Goal: Task Accomplishment & Management: Use online tool/utility

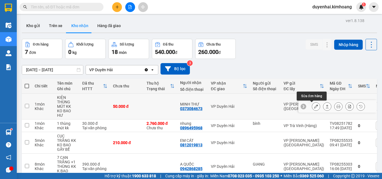
click at [314, 107] on icon at bounding box center [316, 107] width 4 height 4
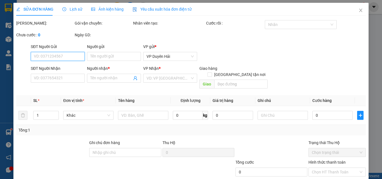
type input "0373084673"
type input "MINH THƯ"
type input "50.000"
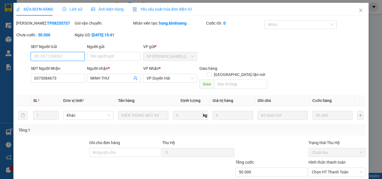
scroll to position [29, 0]
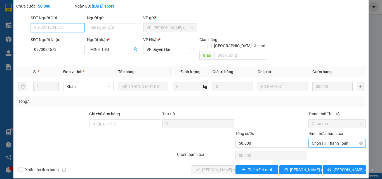
click at [313, 139] on span "Chọn HT Thanh Toán" at bounding box center [337, 143] width 51 height 8
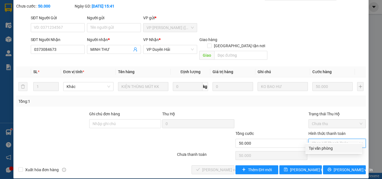
click at [314, 149] on div "Tại văn phòng" at bounding box center [334, 148] width 50 height 6
type input "0"
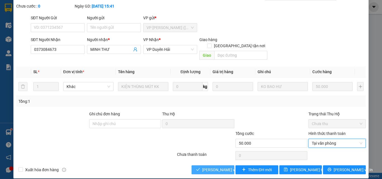
click at [225, 167] on span "[PERSON_NAME] và Giao hàng" at bounding box center [229, 170] width 54 height 6
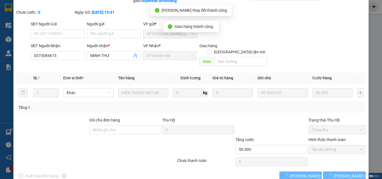
scroll to position [0, 0]
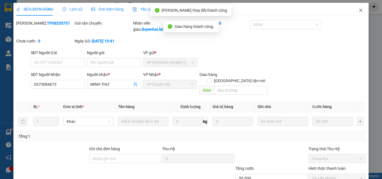
click at [359, 9] on icon "close" at bounding box center [361, 10] width 4 height 4
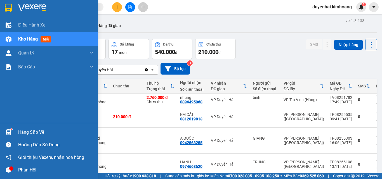
click at [42, 133] on div "Hàng sắp về" at bounding box center [56, 132] width 76 height 8
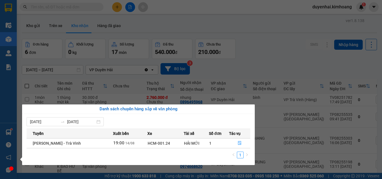
click at [11, 90] on div "Điều hành xe Kho hàng mới Quản [PERSON_NAME] lý chuyến Quản lý khách hàng mới B…" at bounding box center [8, 89] width 17 height 179
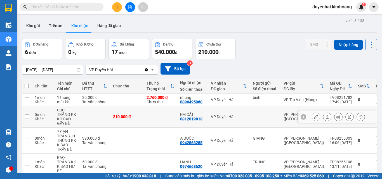
click at [314, 116] on button at bounding box center [316, 117] width 8 height 10
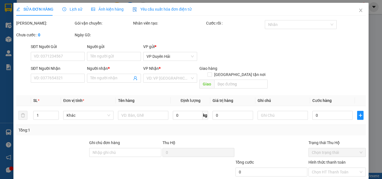
type input "0812019813"
type input "EM CÁT"
type input "210.000"
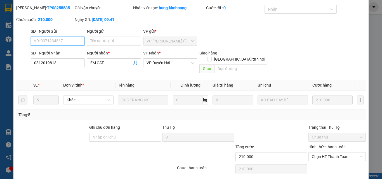
scroll to position [29, 0]
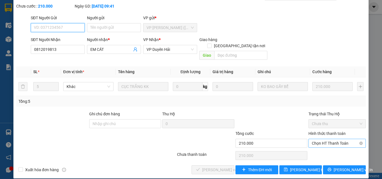
click at [322, 139] on span "Chọn HT Thanh Toán" at bounding box center [337, 143] width 51 height 8
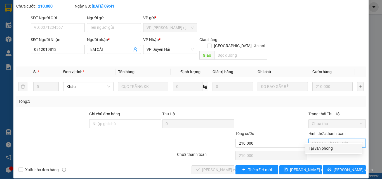
click at [323, 148] on div "Tại văn phòng" at bounding box center [334, 148] width 50 height 6
type input "0"
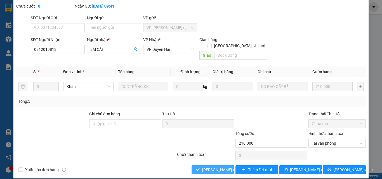
click at [208, 167] on span "[PERSON_NAME] và Giao hàng" at bounding box center [229, 170] width 54 height 6
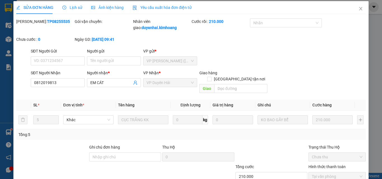
scroll to position [0, 0]
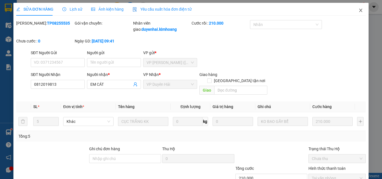
click at [357, 8] on span "Close" at bounding box center [361, 11] width 16 height 16
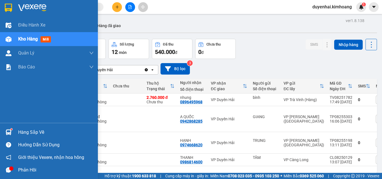
click at [20, 133] on div "Hàng sắp về" at bounding box center [56, 132] width 76 height 8
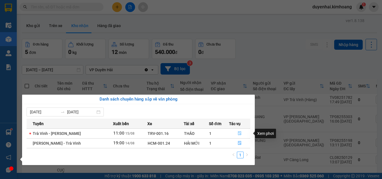
click at [241, 134] on button "button" at bounding box center [239, 133] width 21 height 9
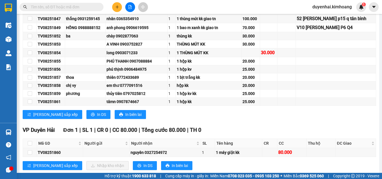
scroll to position [259, 0]
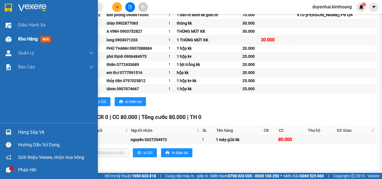
click at [24, 39] on span "Kho hàng" at bounding box center [28, 38] width 20 height 5
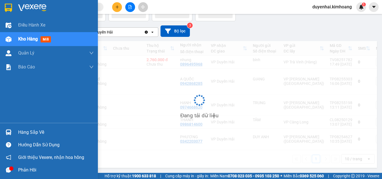
scroll to position [40, 0]
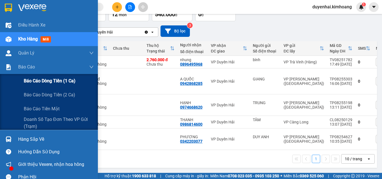
click at [43, 81] on span "Báo cáo dòng tiền (1 ca)" at bounding box center [50, 81] width 52 height 7
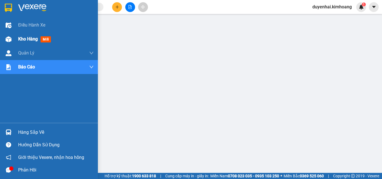
click at [21, 37] on span "Kho hàng" at bounding box center [28, 38] width 20 height 5
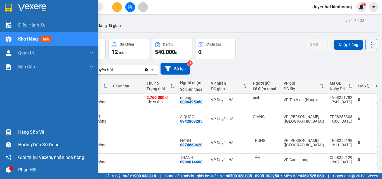
click at [28, 137] on div "Hàng sắp về" at bounding box center [49, 132] width 98 height 13
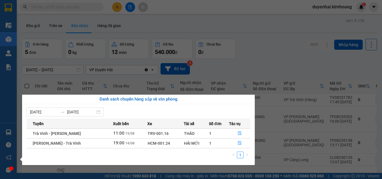
click at [0, 90] on div "Điều hành xe Kho hàng mới Quản [PERSON_NAME] lý chuyến Quản lý khách hàng mới B…" at bounding box center [8, 89] width 17 height 179
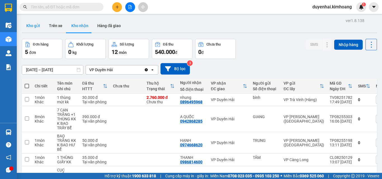
click at [27, 27] on button "Kho gửi" at bounding box center [33, 25] width 23 height 13
